Goal: Check status: Check status

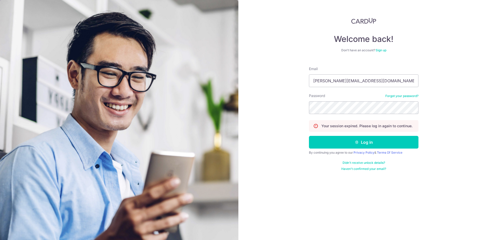
type input "[PERSON_NAME][EMAIL_ADDRESS][DOMAIN_NAME]"
click at [440, 103] on div "Welcome back! Don’t have an account? Sign up Email steven_ljr@yahoo.com.sg Pass…" at bounding box center [363, 120] width 250 height 240
click at [309, 136] on button "Log in" at bounding box center [363, 142] width 109 height 13
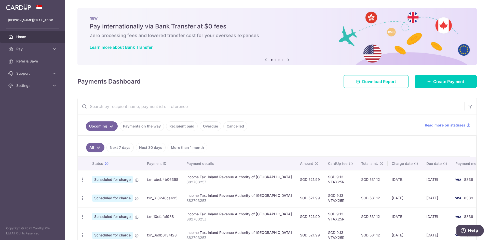
click at [147, 124] on link "Payments on the way" at bounding box center [142, 127] width 44 height 10
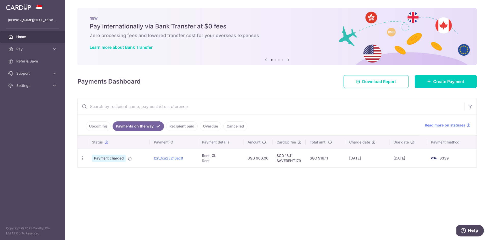
click at [95, 126] on link "Upcoming" at bounding box center [98, 127] width 25 height 10
